Goal: Information Seeking & Learning: Understand process/instructions

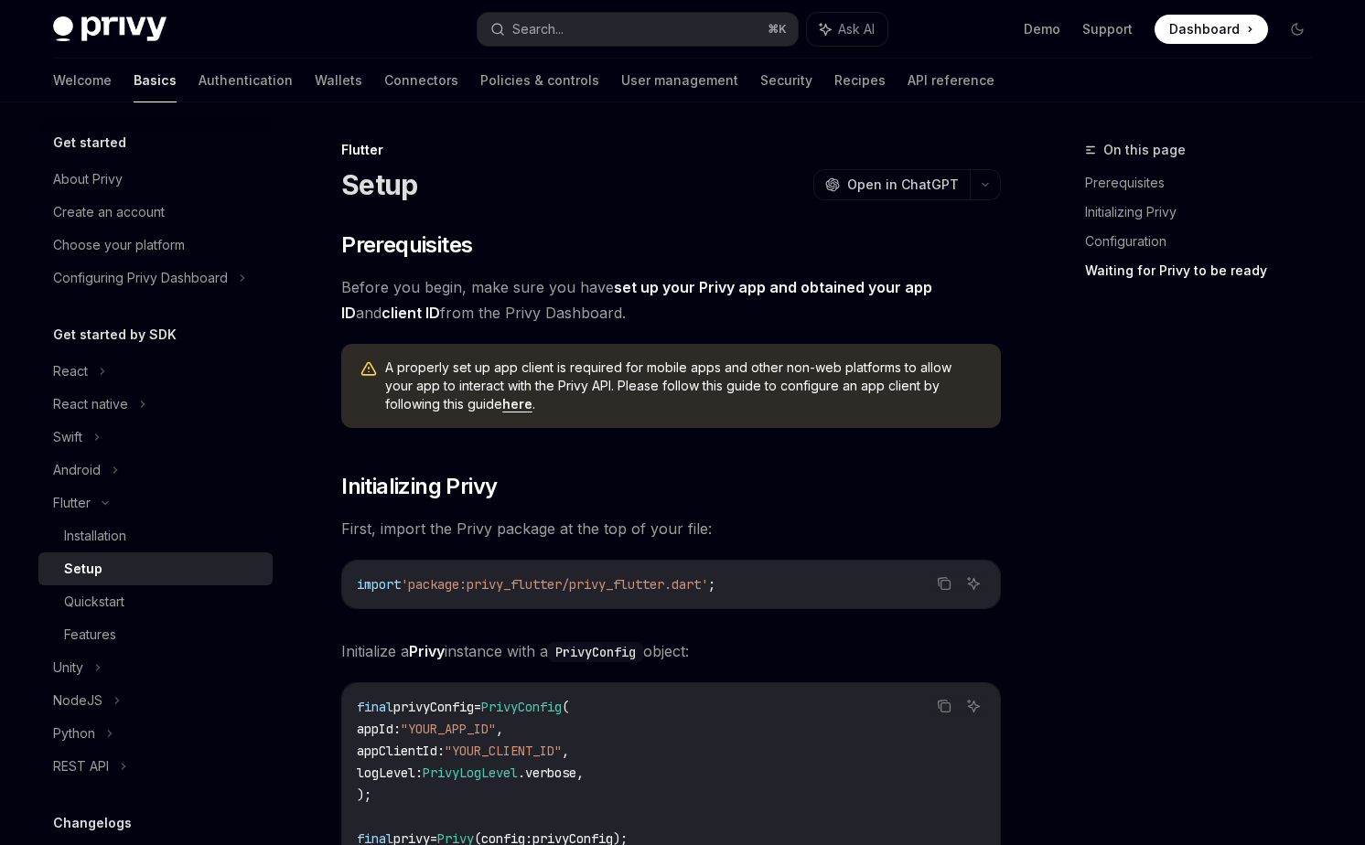
scroll to position [1984, 0]
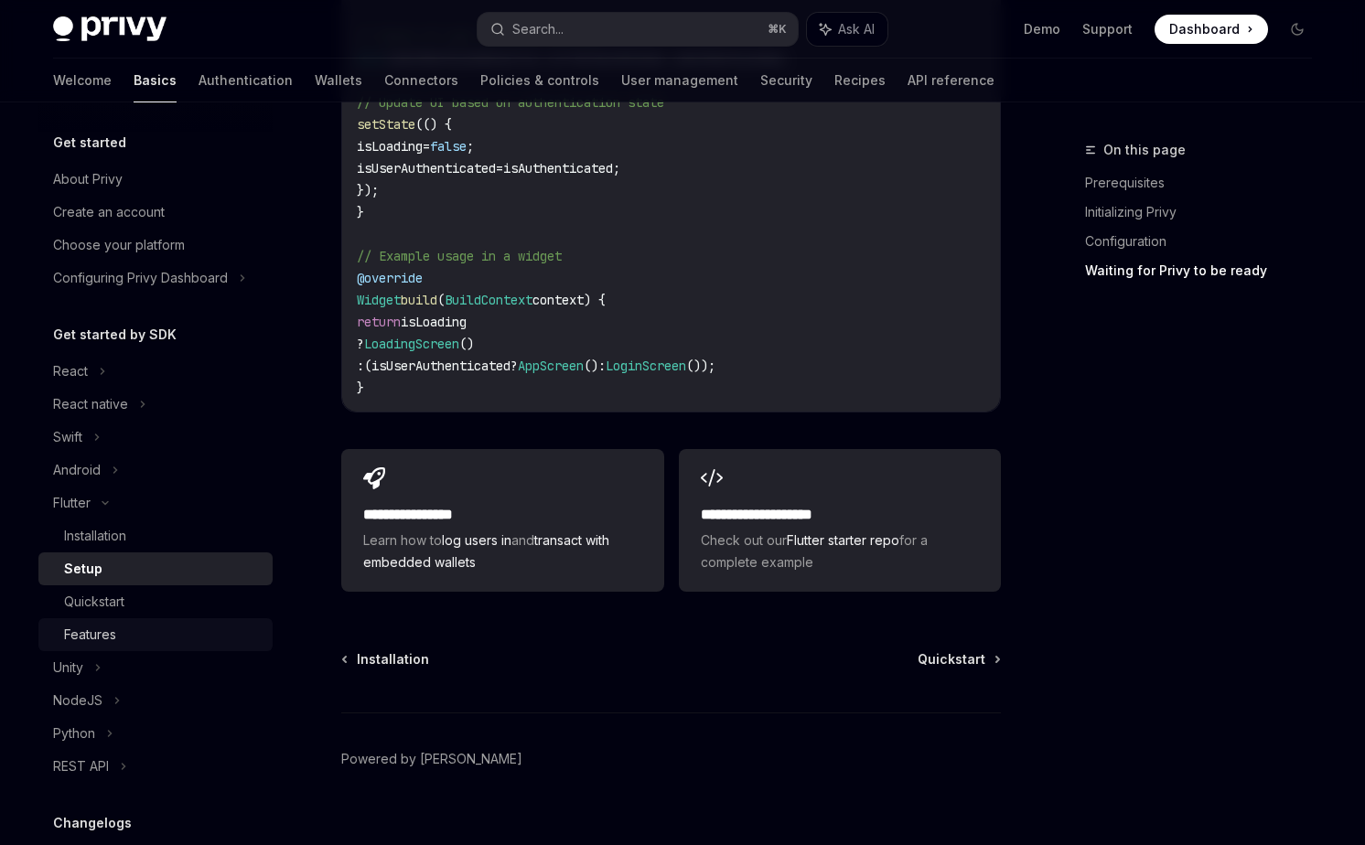
click at [173, 627] on div "Features" at bounding box center [163, 635] width 198 height 22
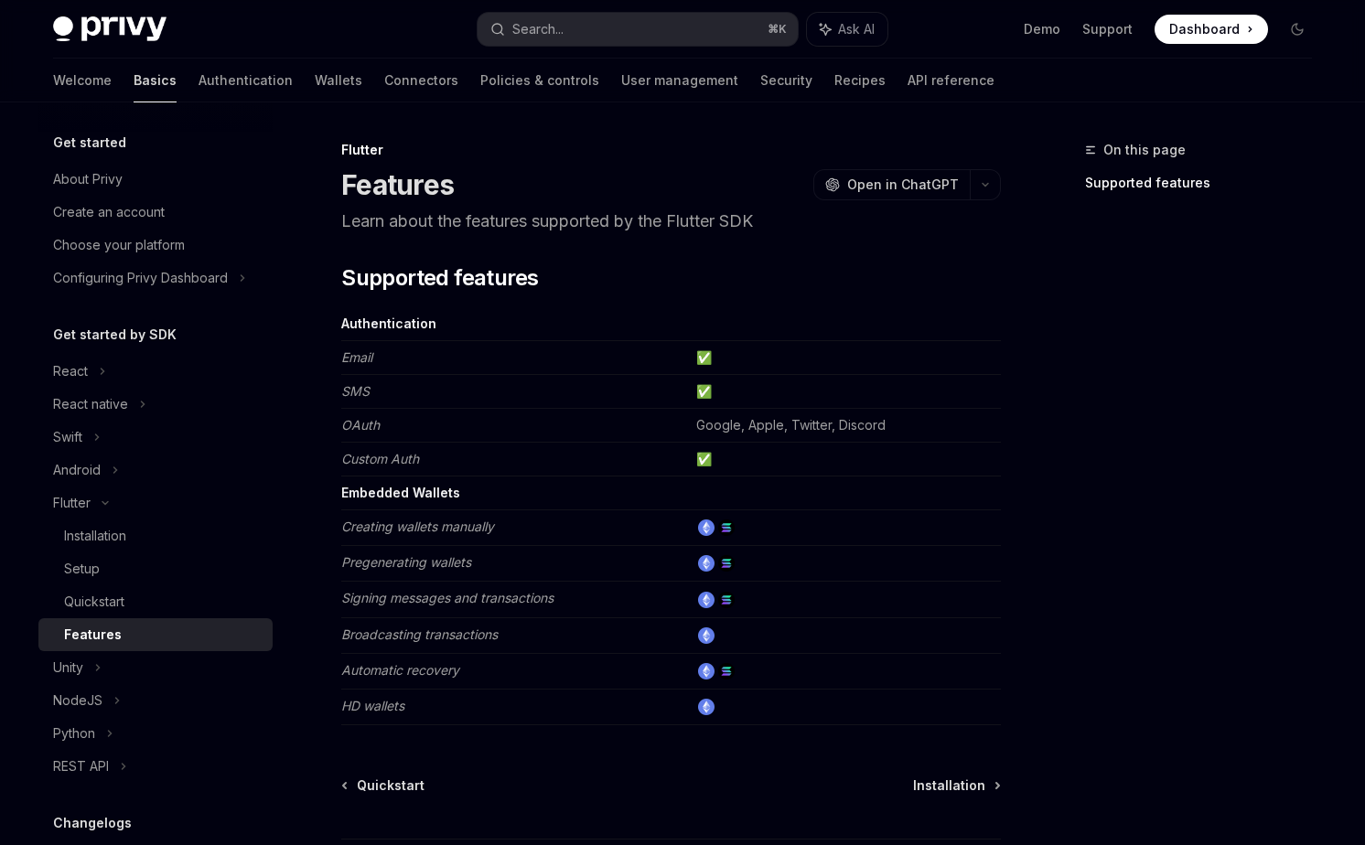
click at [134, 84] on link "Basics" at bounding box center [155, 81] width 43 height 44
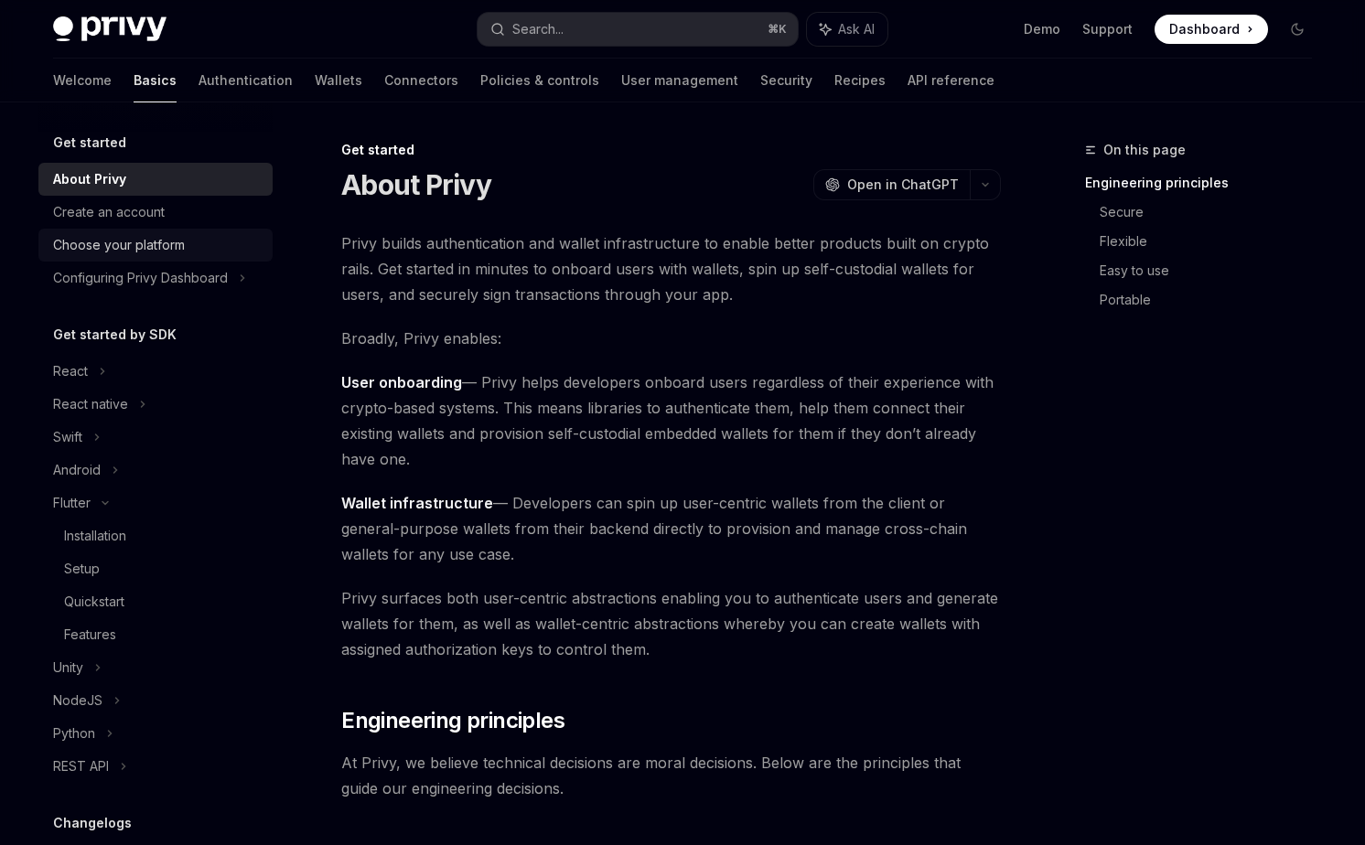
click at [124, 234] on div "Choose your platform" at bounding box center [119, 245] width 132 height 22
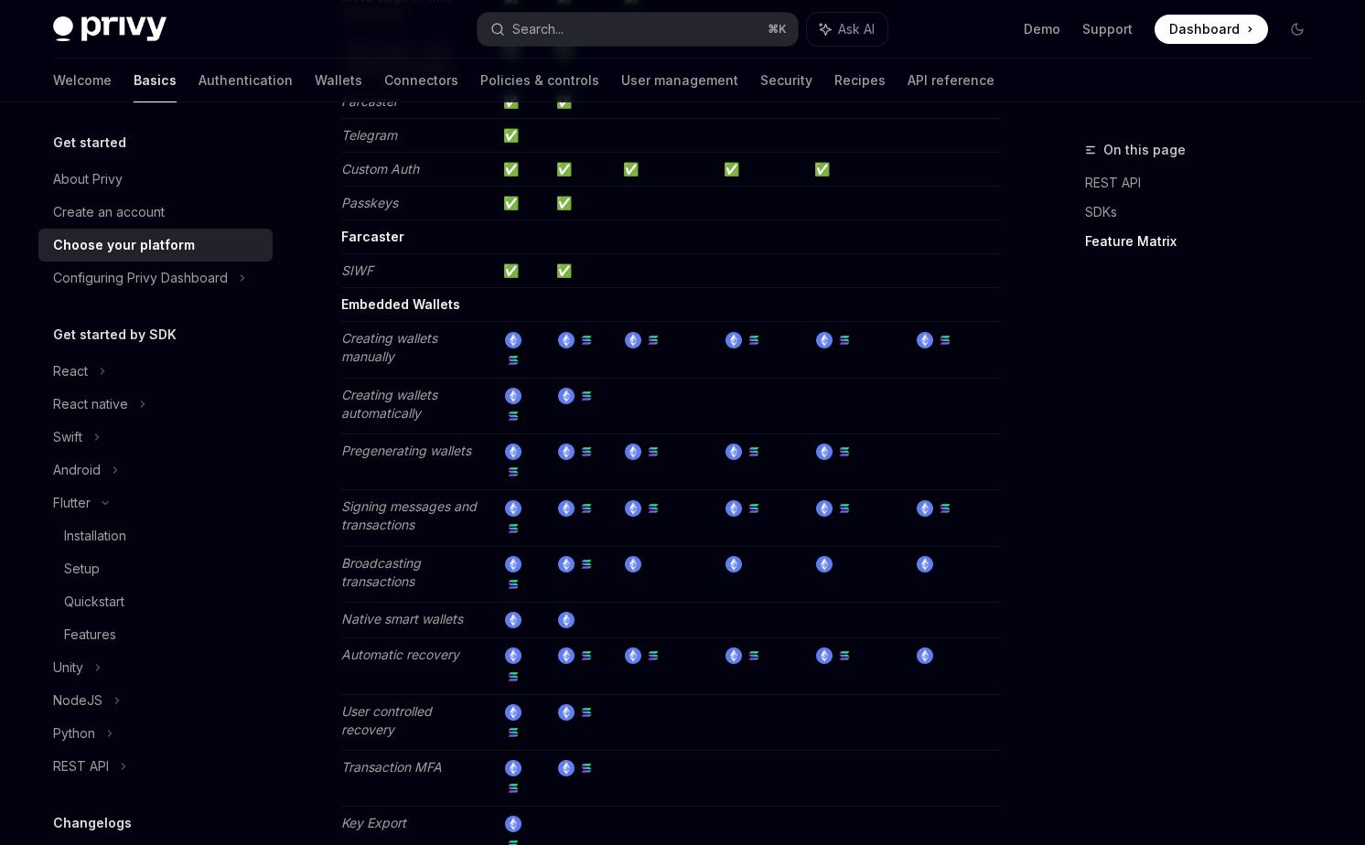
scroll to position [2196, 0]
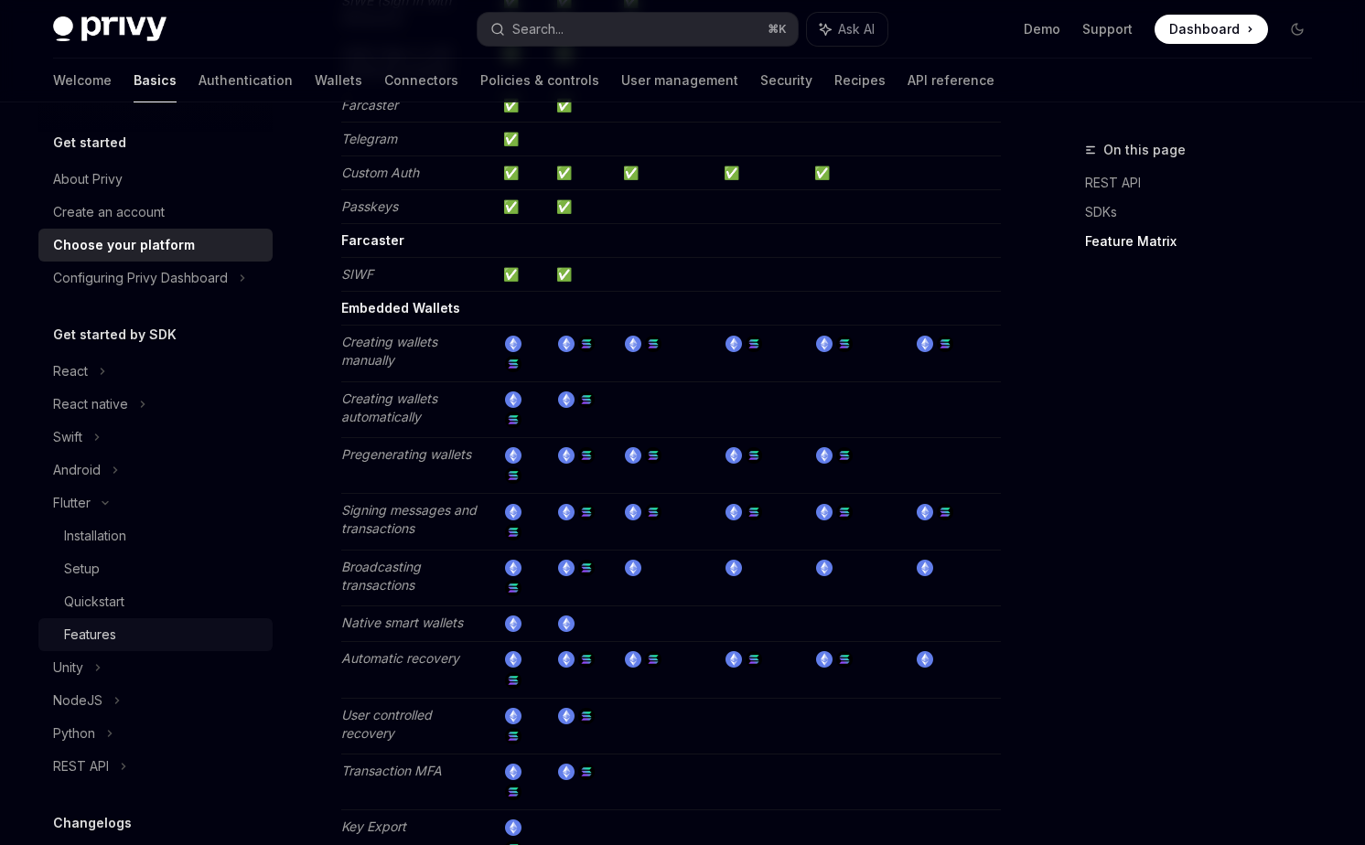
click at [98, 631] on div "Features" at bounding box center [90, 635] width 52 height 22
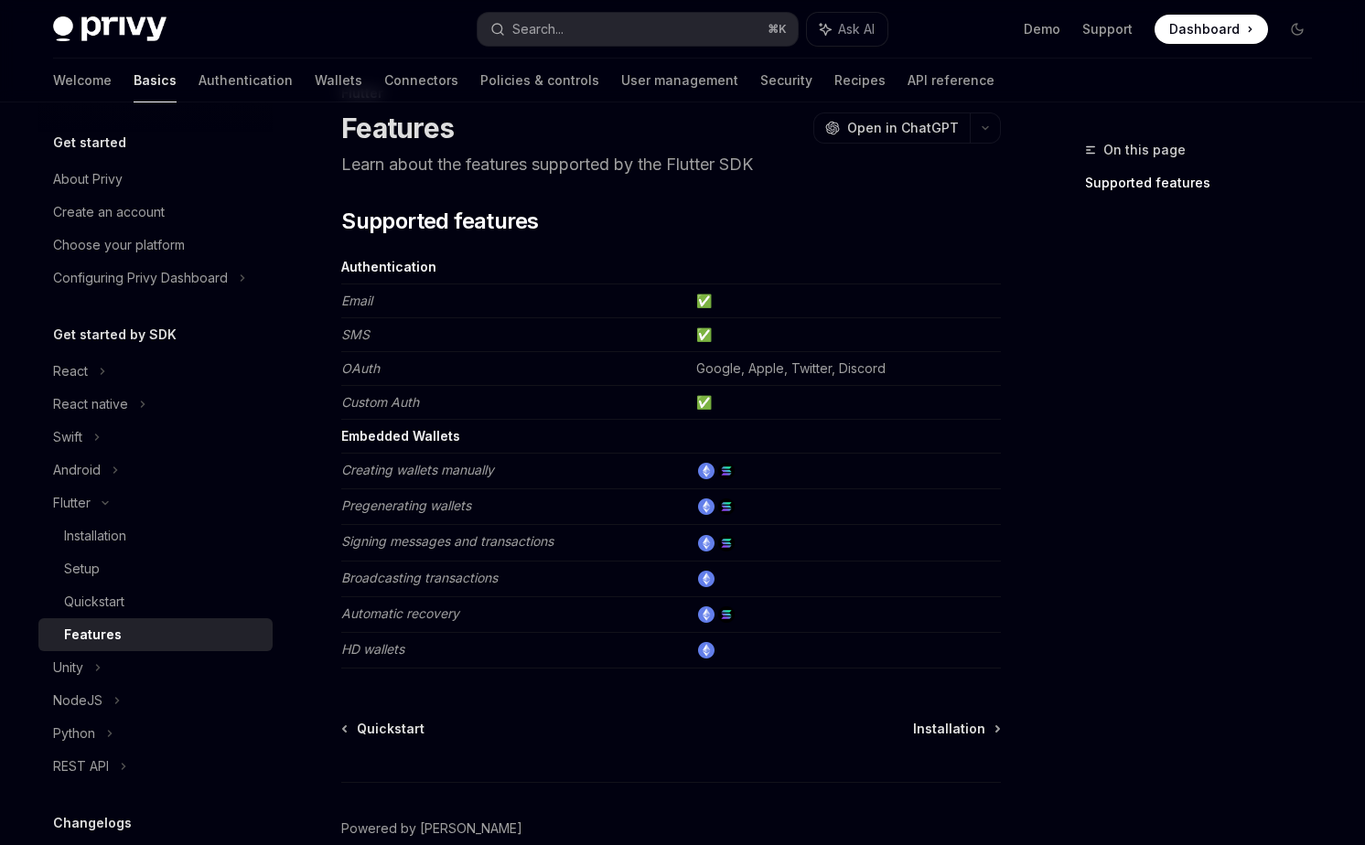
scroll to position [152, 0]
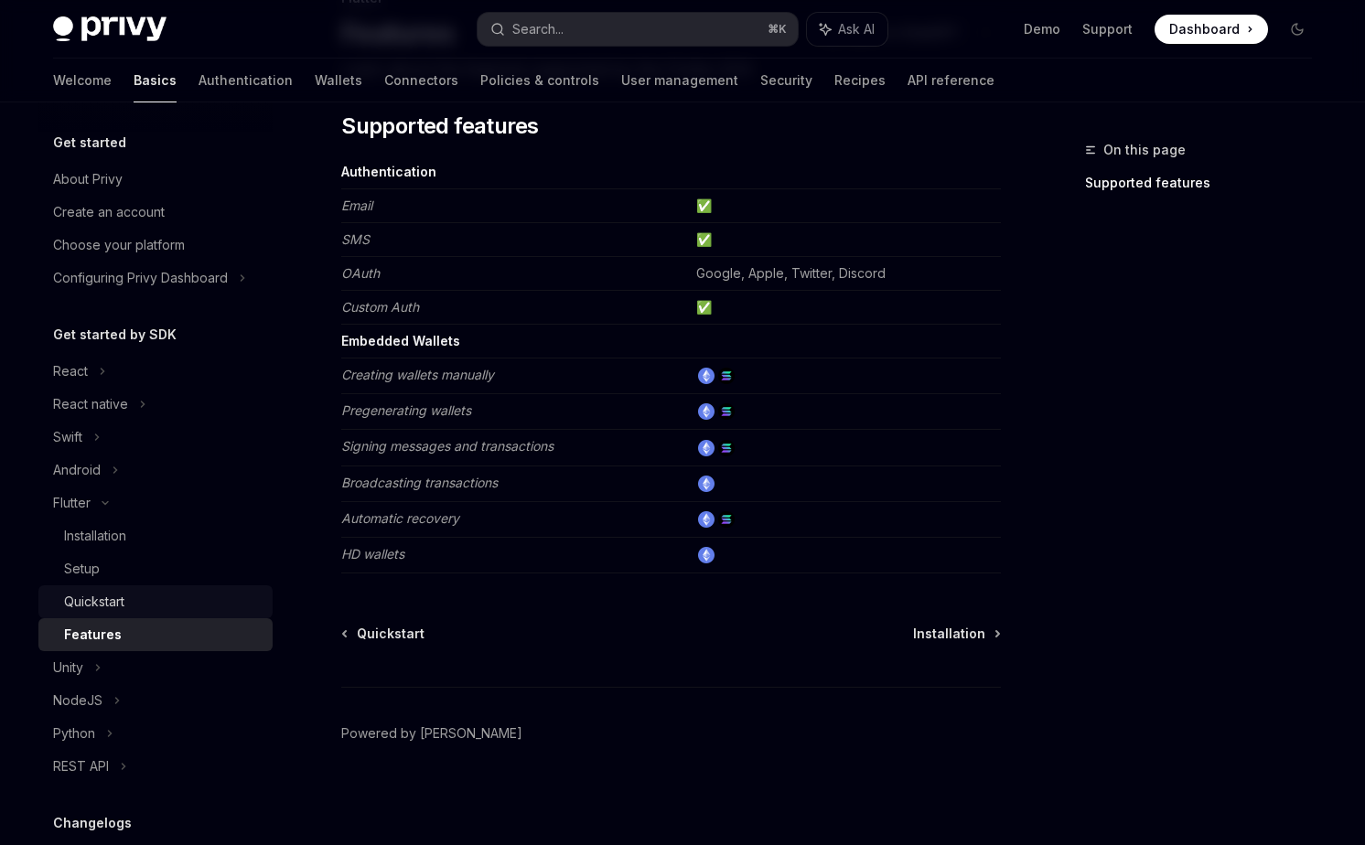
click at [146, 597] on div "Quickstart" at bounding box center [163, 602] width 198 height 22
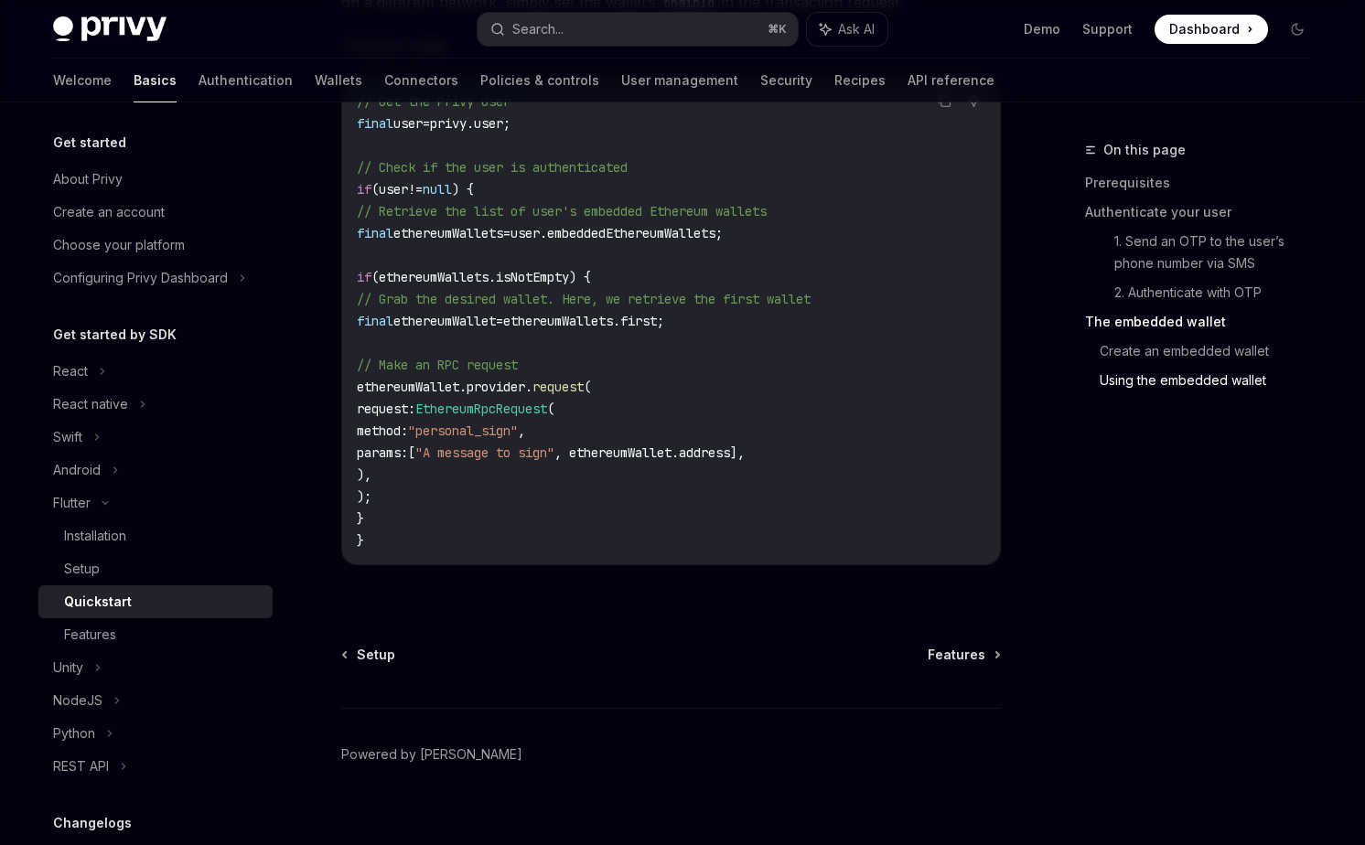
scroll to position [3528, 0]
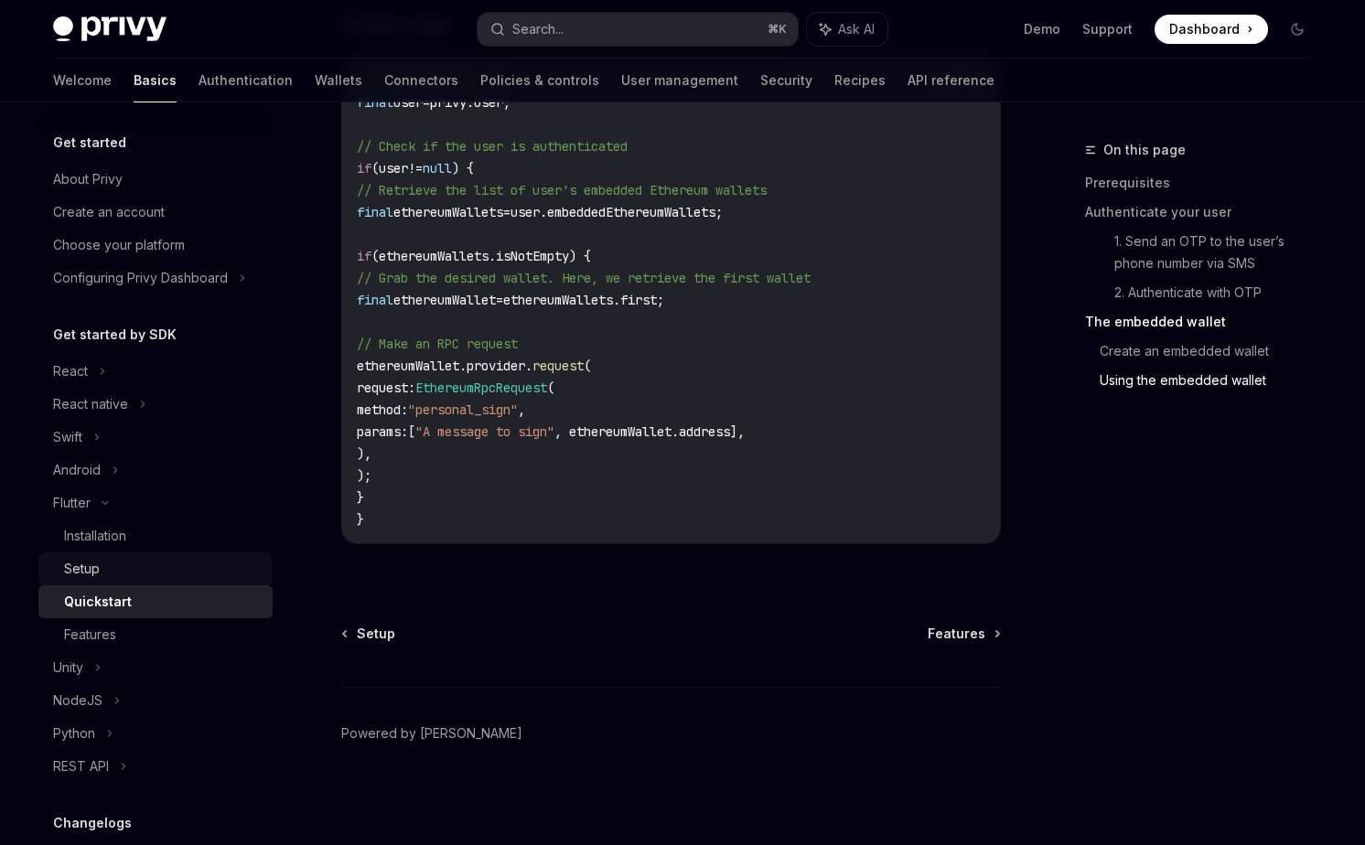
click at [140, 563] on div "Setup" at bounding box center [163, 569] width 198 height 22
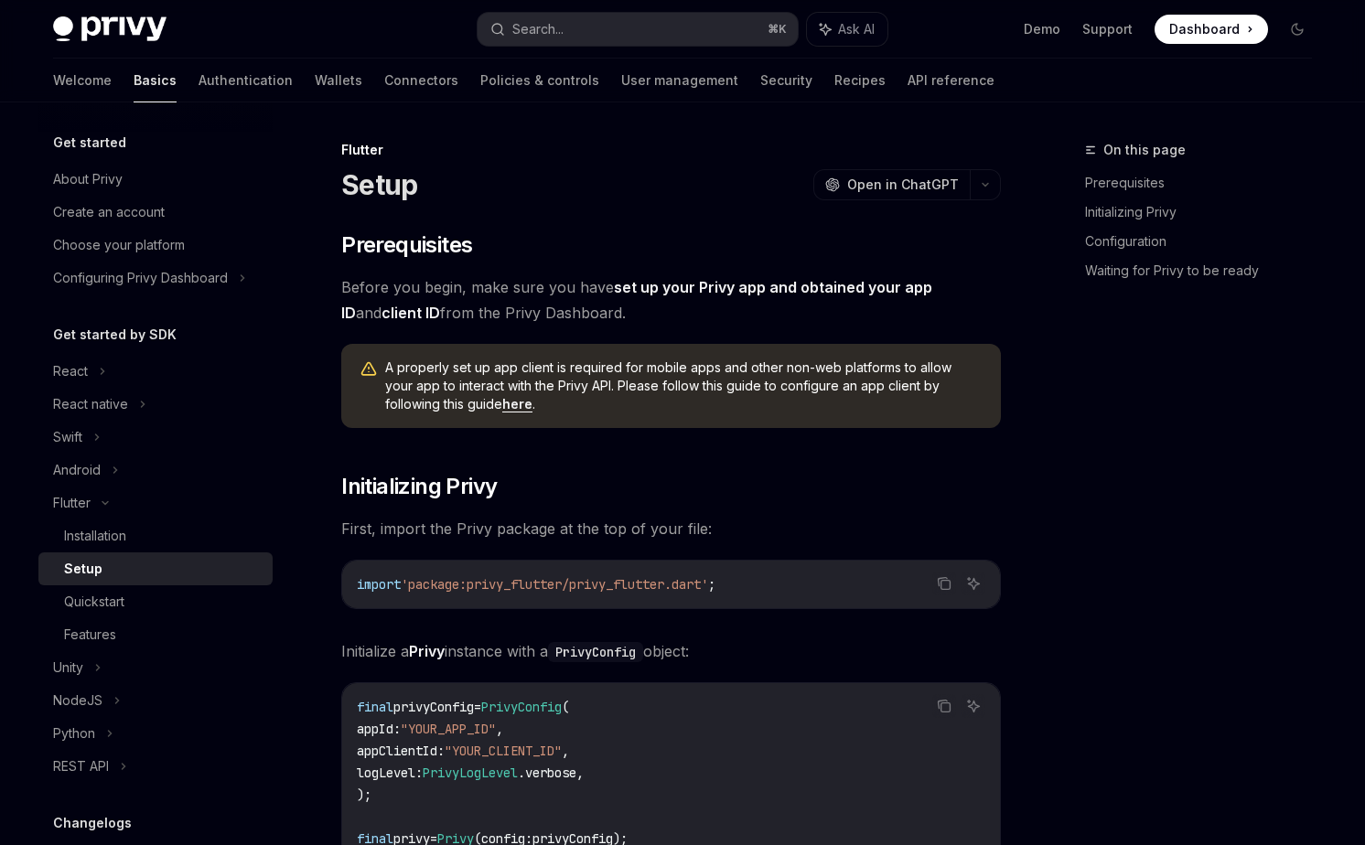
type textarea "*"
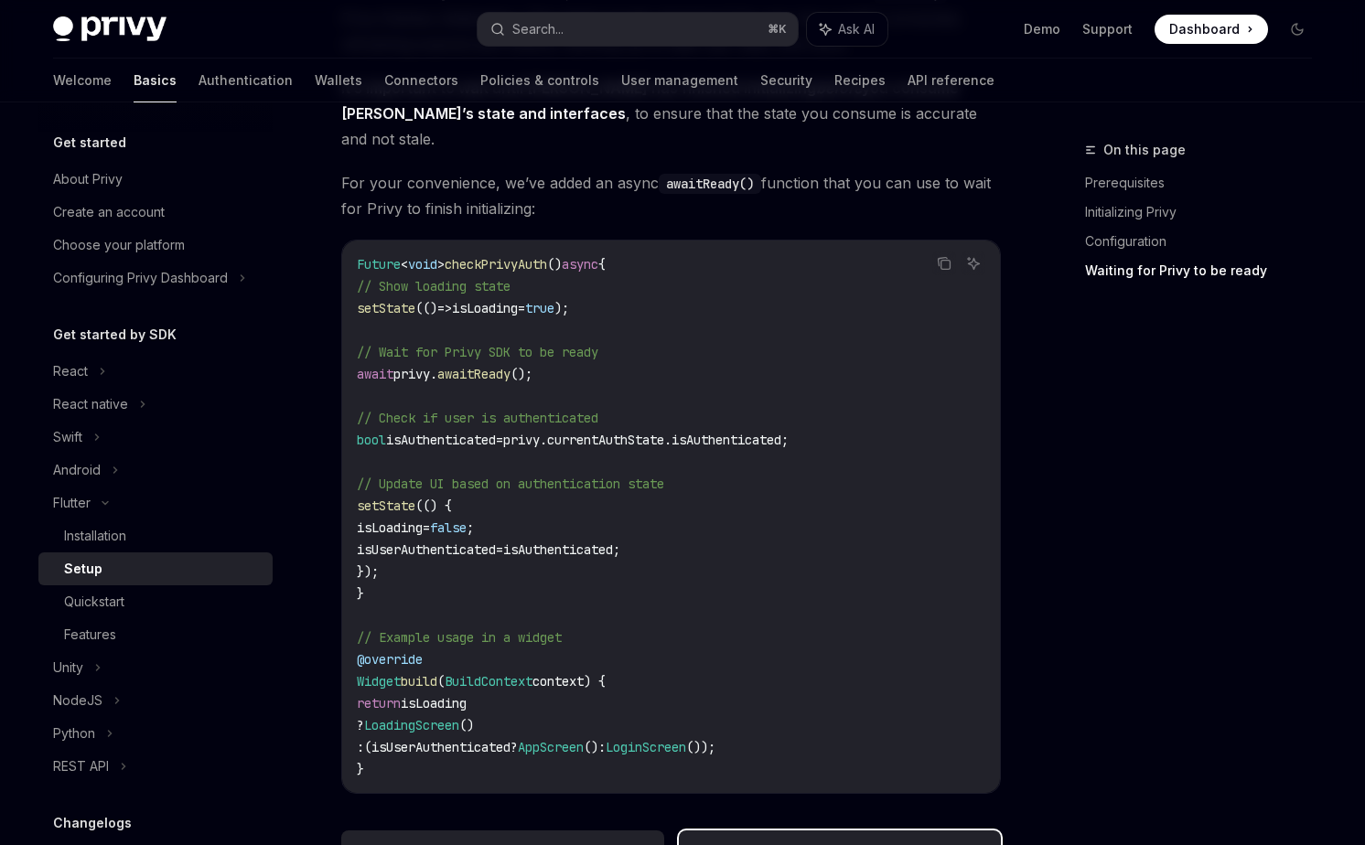
scroll to position [1600, 0]
